Goal: Information Seeking & Learning: Check status

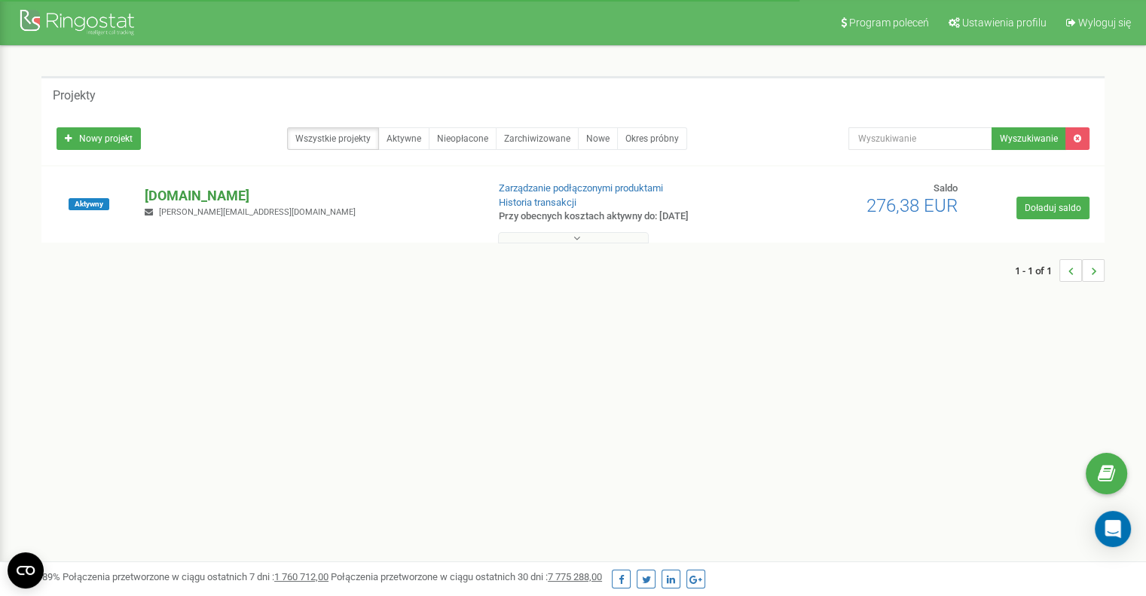
click at [172, 192] on p "[DOMAIN_NAME]" at bounding box center [309, 196] width 329 height 20
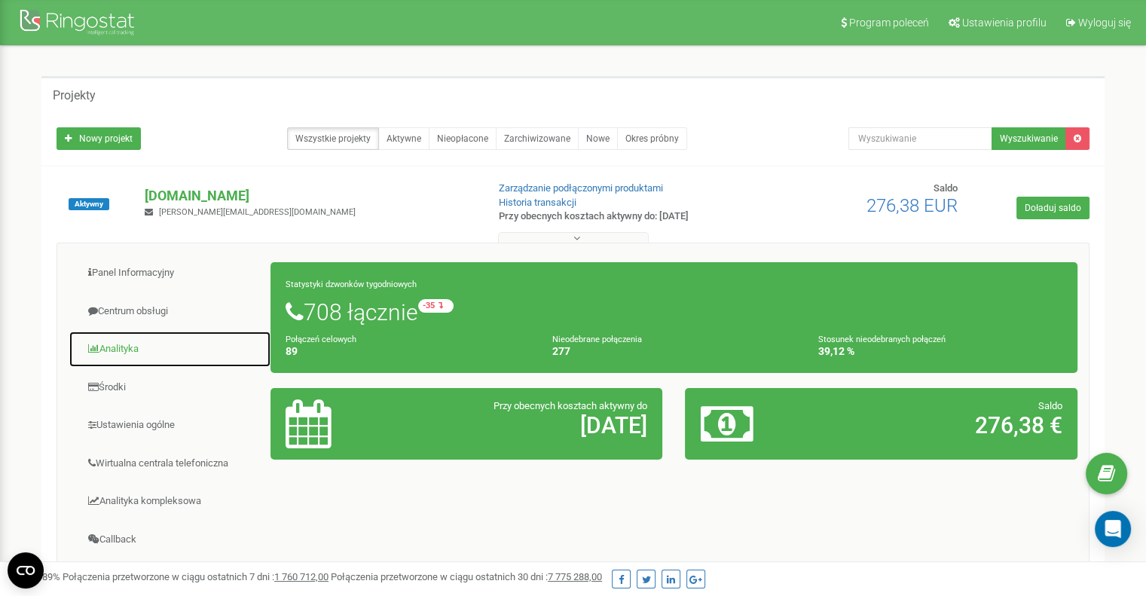
click at [105, 346] on link "Analityka" at bounding box center [170, 349] width 203 height 37
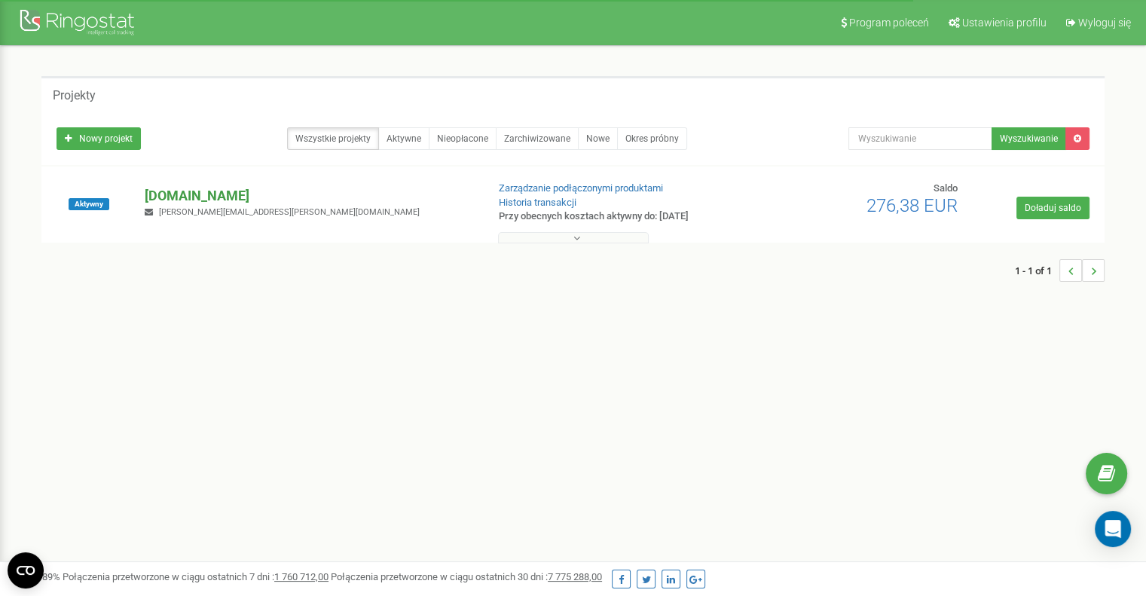
click at [180, 192] on p "[DOMAIN_NAME]" at bounding box center [309, 196] width 329 height 20
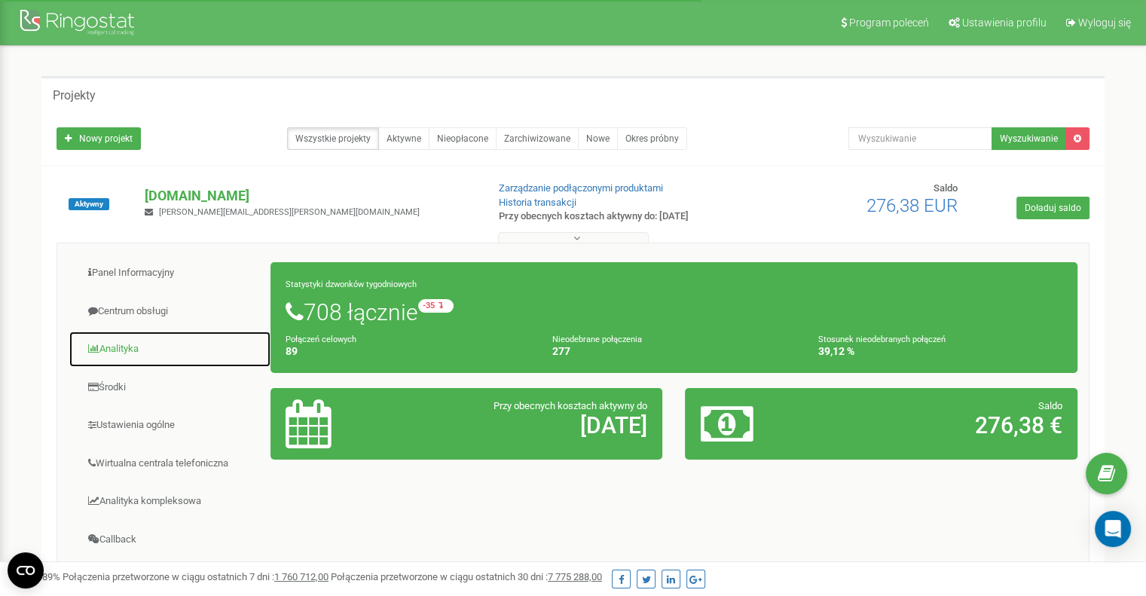
click at [122, 350] on link "Analityka" at bounding box center [170, 349] width 203 height 37
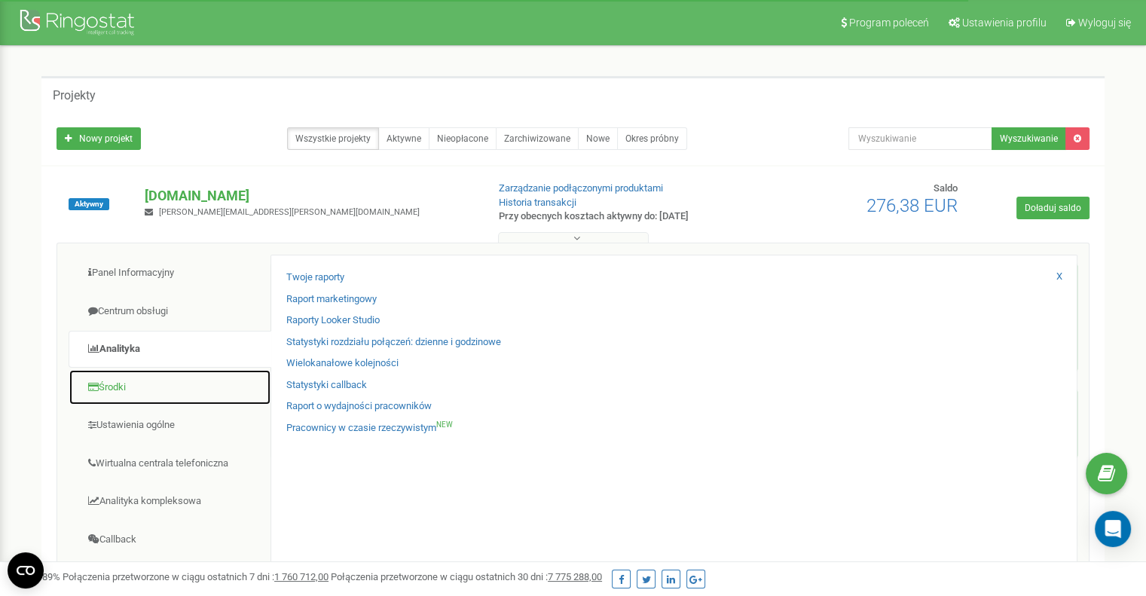
click at [105, 383] on link "Środki" at bounding box center [170, 387] width 203 height 37
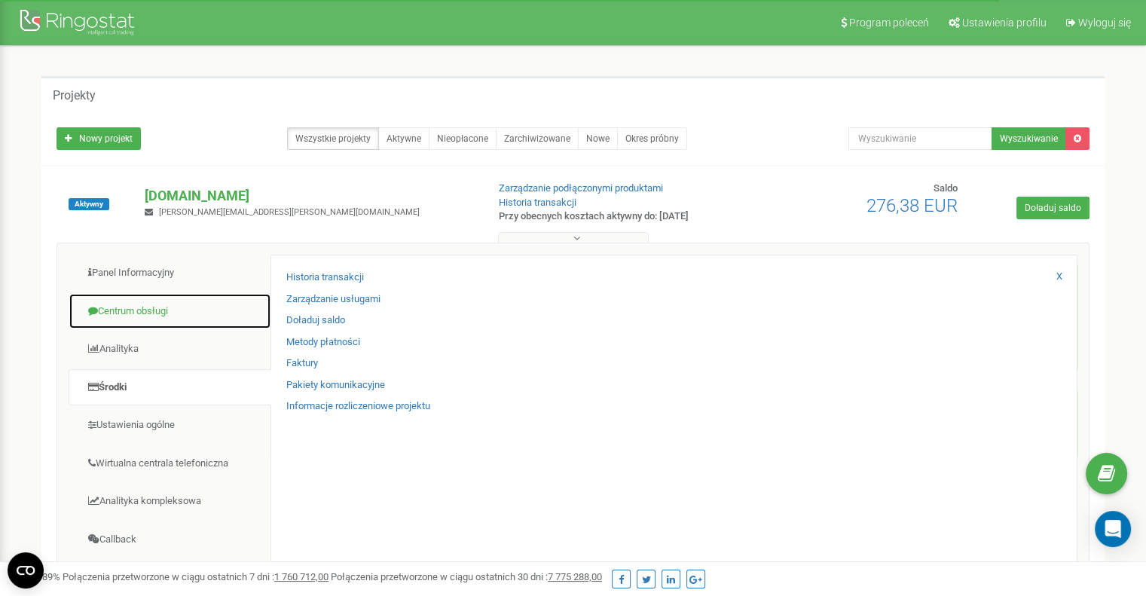
click at [121, 301] on link "Centrum obsługi" at bounding box center [170, 311] width 203 height 37
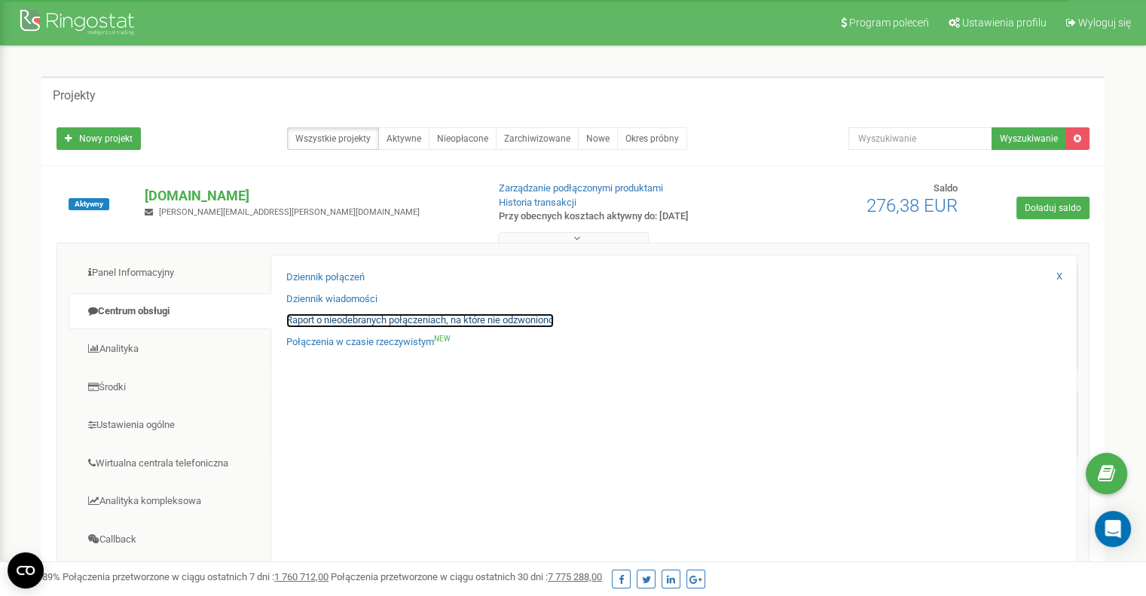
click at [318, 319] on link "Raport o nieodebranych połączeniach, na które nie odzwoniono" at bounding box center [419, 320] width 267 height 14
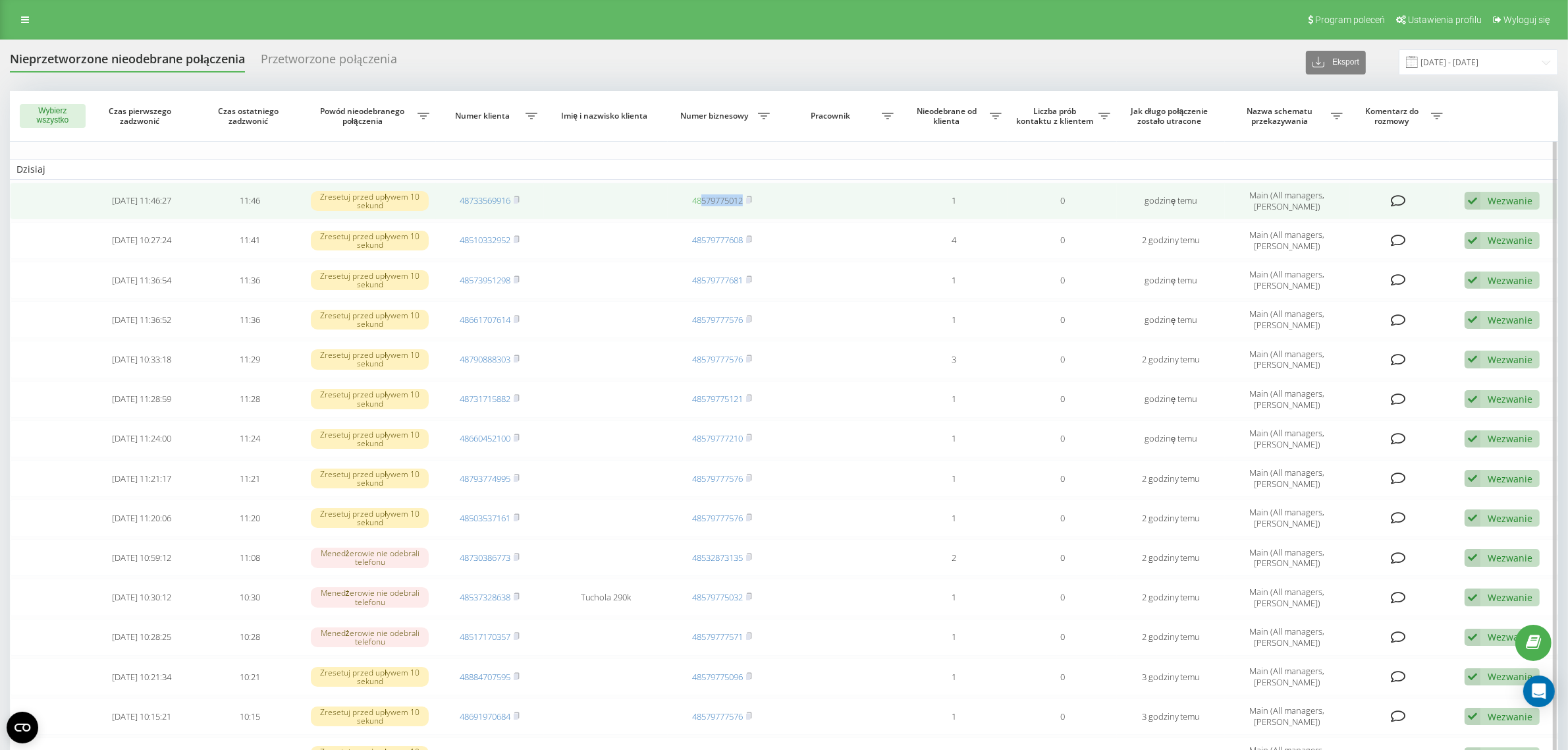
drag, startPoint x: 790, startPoint y: 199, endPoint x: 699, endPoint y: 203, distance: 91.1
click at [699, 203] on tr "[DATE] 11:46:27 11:46 Zresetuj przed upływem 10 sekund 48733569916 48579775012 …" at bounding box center [784, 201] width 1549 height 37
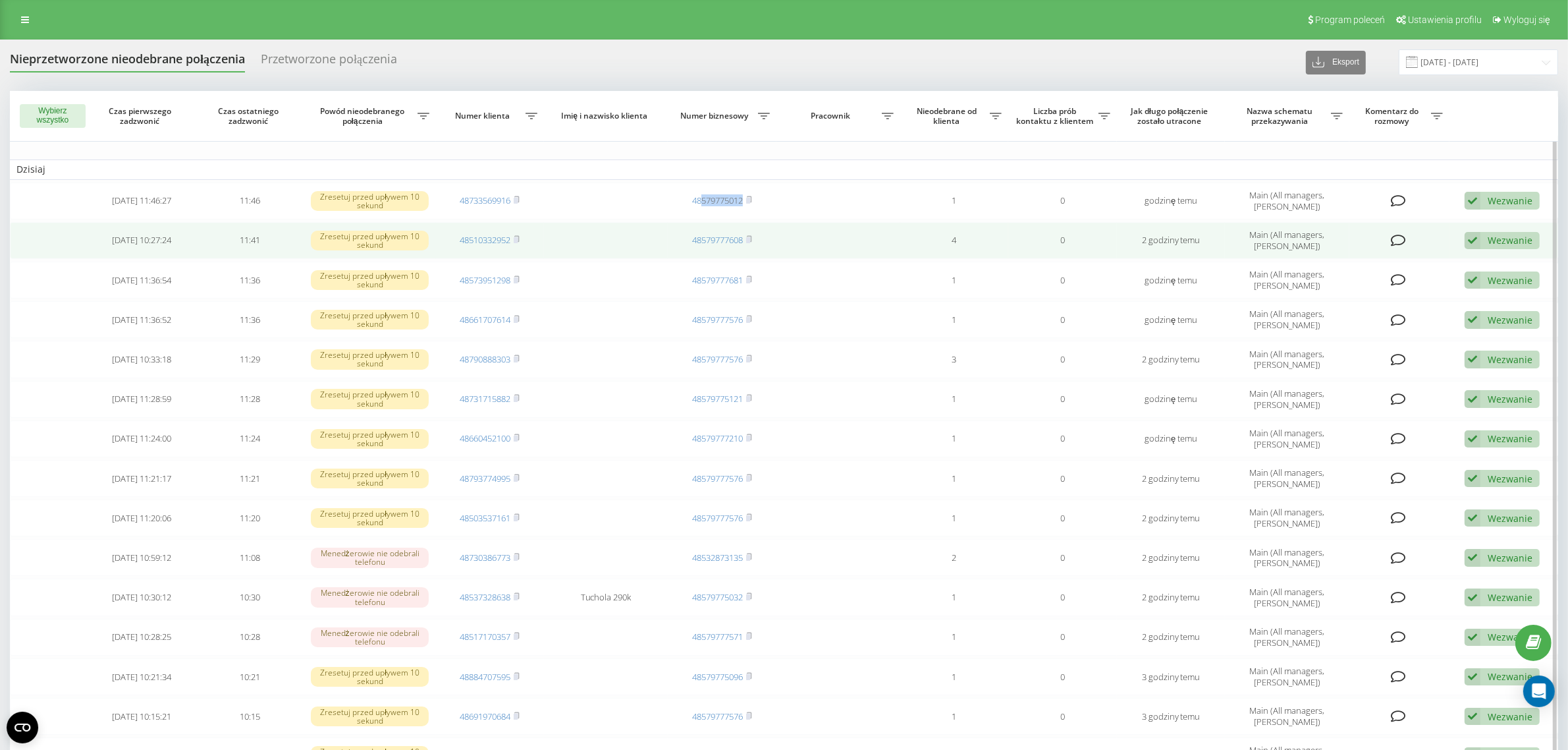
copy span "579775012"
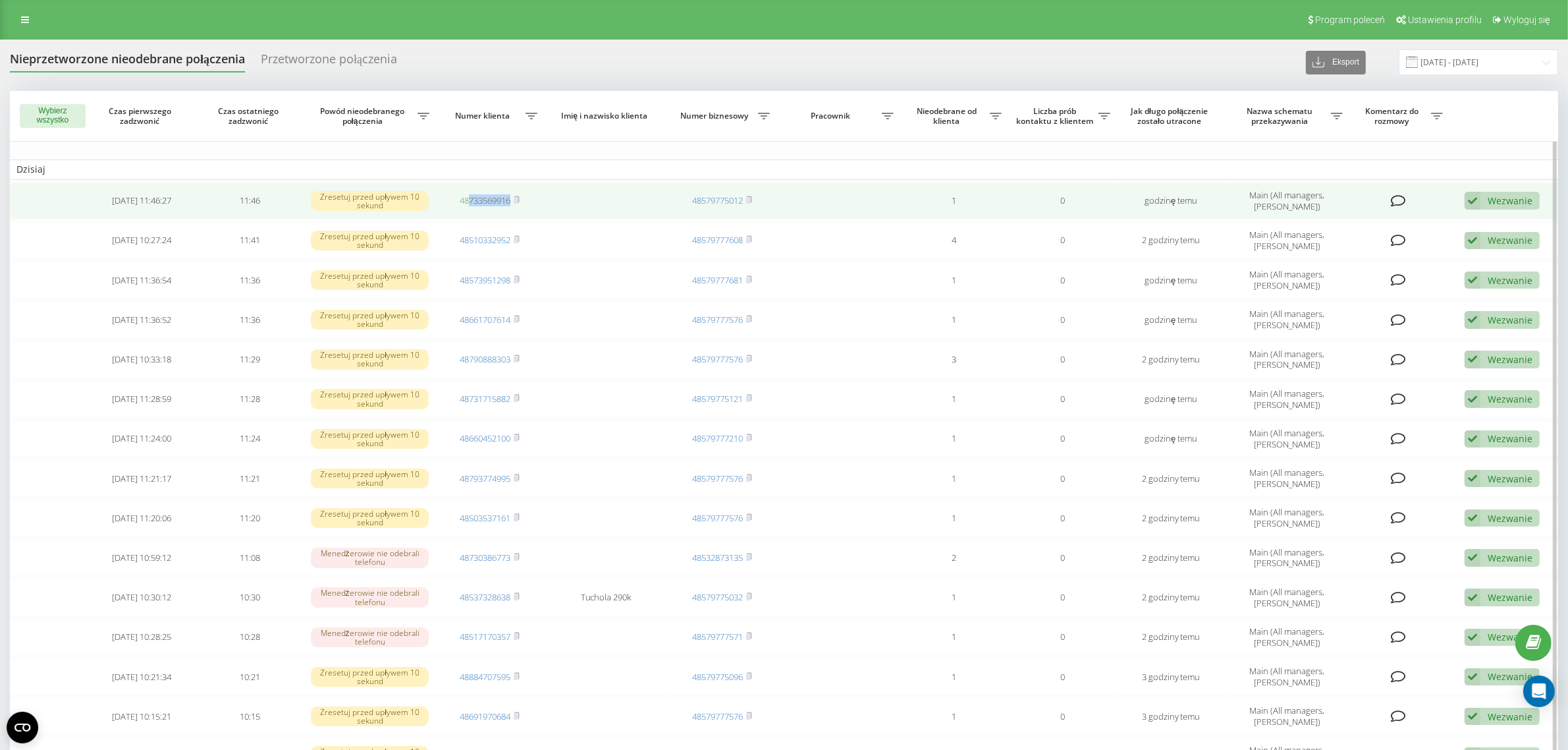
drag, startPoint x: 549, startPoint y: 201, endPoint x: 468, endPoint y: 205, distance: 81.1
click at [468, 205] on tr "[DATE] 11:46:27 11:46 Zresetuj przed upływem 10 sekund 48733569916 48579775012 …" at bounding box center [784, 201] width 1549 height 37
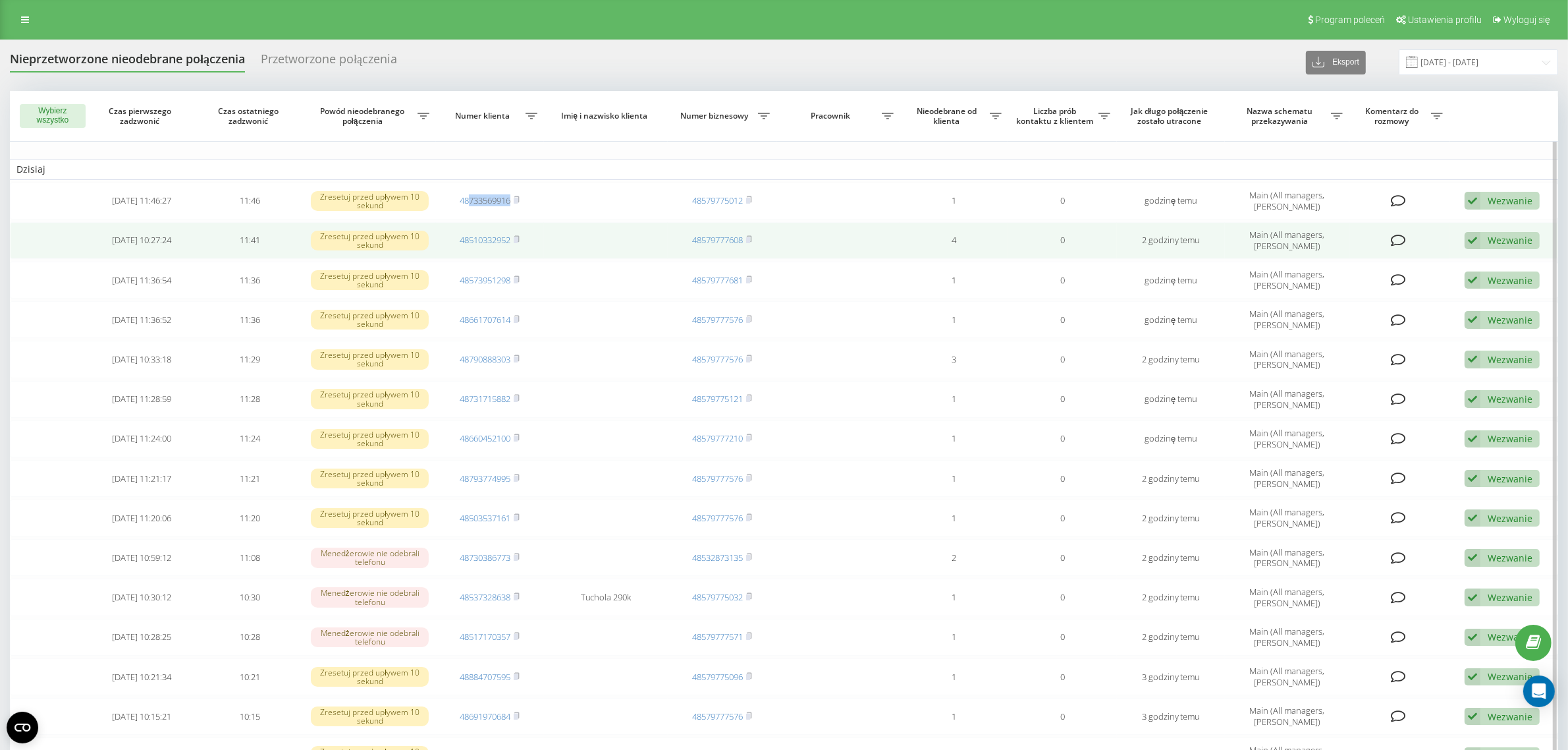
copy span "733569916"
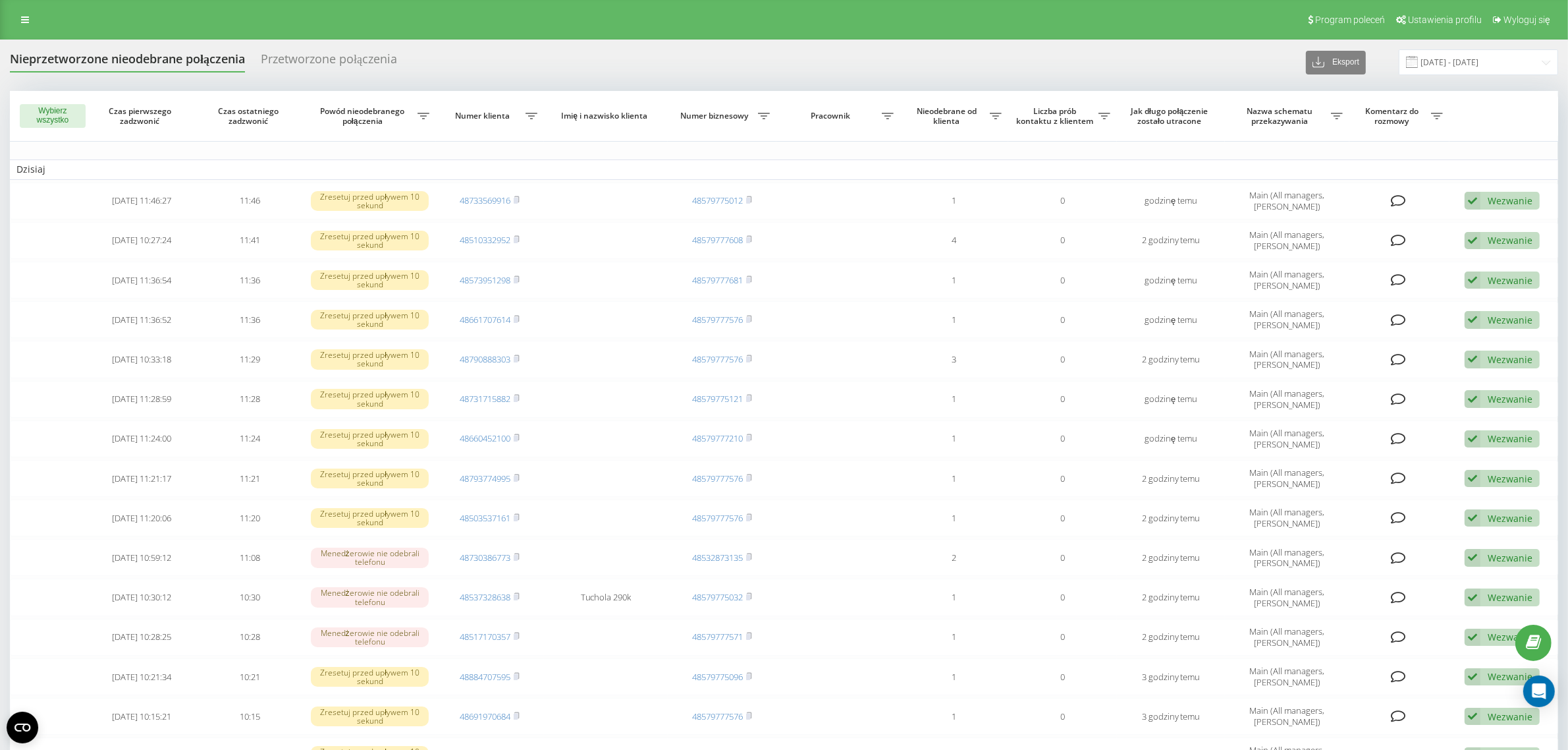
click at [5, 46] on div "Nieprzetworzone nieodebrane połączenia Przetworzone połączenia Eksport .csv .xl…" at bounding box center [784, 720] width 1568 height 1362
